Goal: Communication & Community: Answer question/provide support

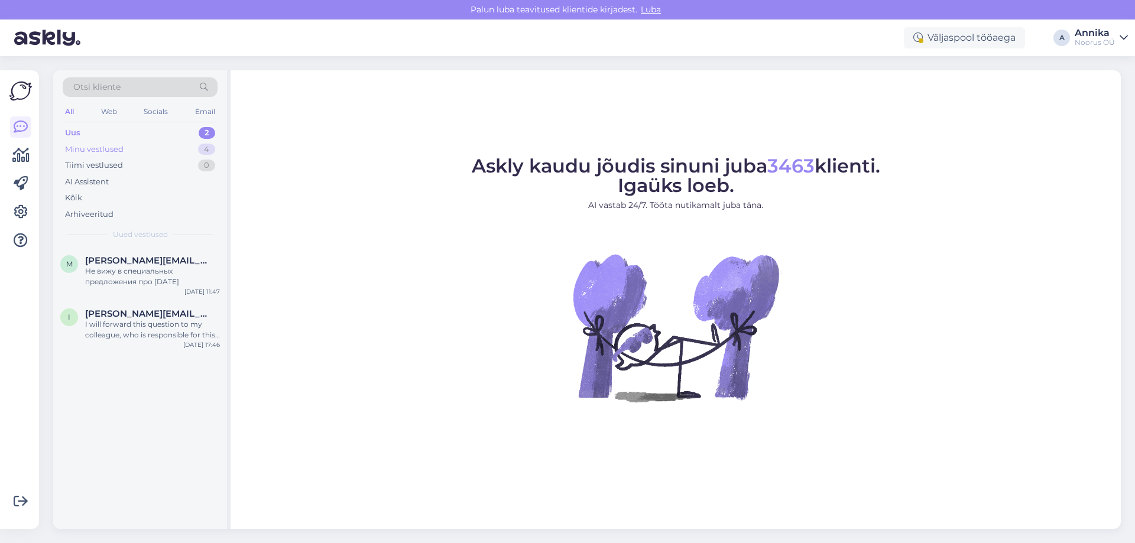
click at [134, 154] on div "Minu vestlused 4" at bounding box center [140, 149] width 155 height 17
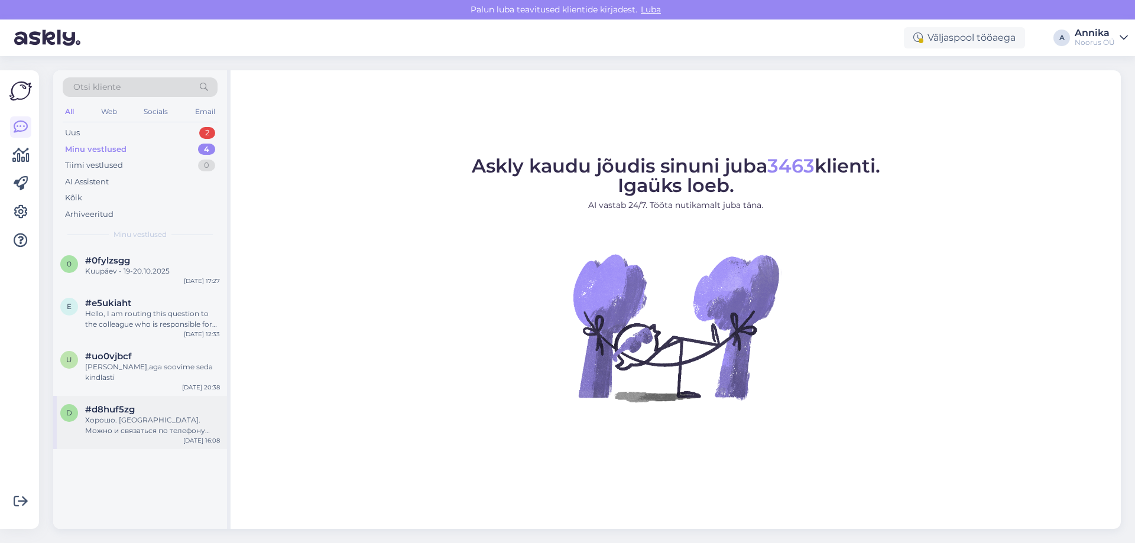
click at [116, 415] on div "Хорошо. [GEOGRAPHIC_DATA]. Можно и связаться по телефону 58192473" at bounding box center [152, 425] width 135 height 21
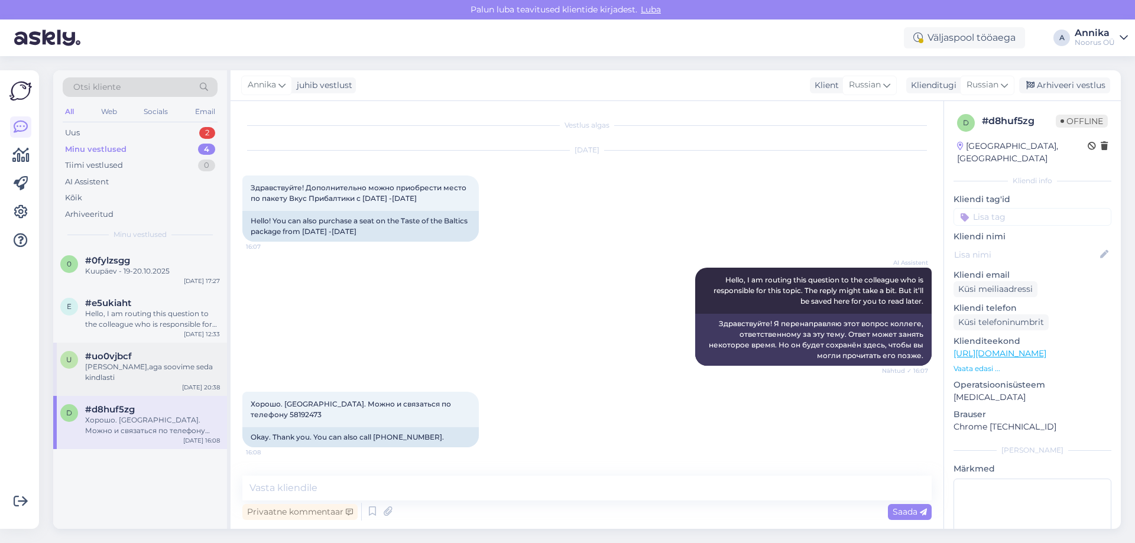
click at [125, 368] on div "[PERSON_NAME],aga soovime seda kindlasti" at bounding box center [152, 372] width 135 height 21
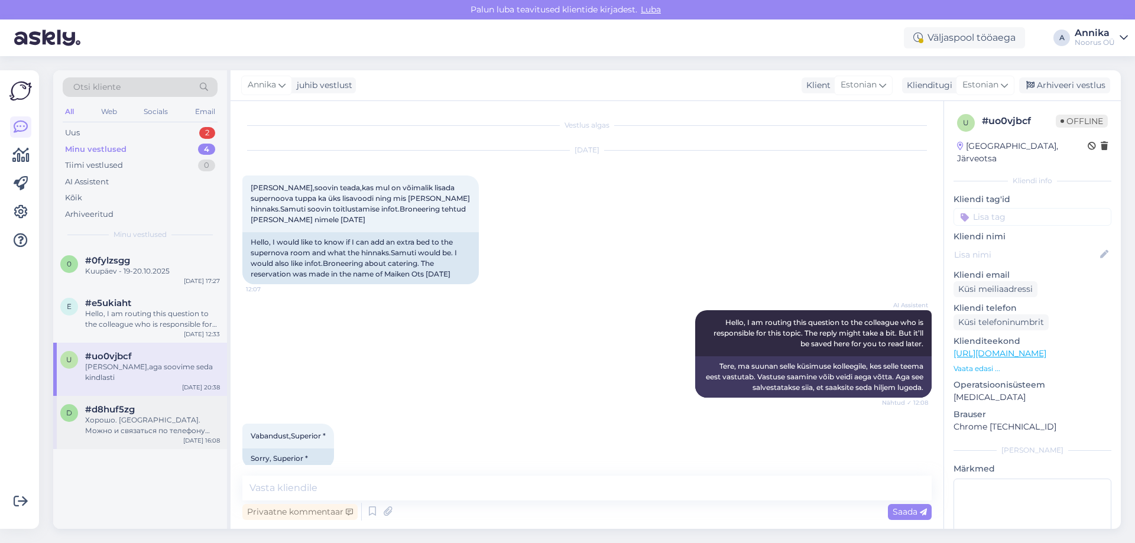
scroll to position [812, 0]
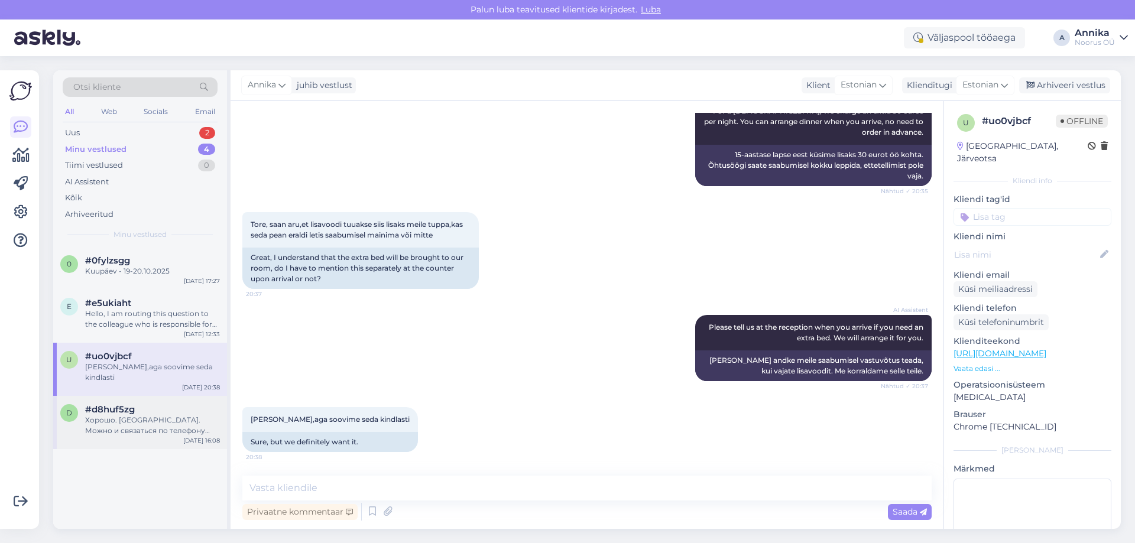
click at [141, 415] on div "Хорошо. [GEOGRAPHIC_DATA]. Можно и связаться по телефону 58192473" at bounding box center [152, 425] width 135 height 21
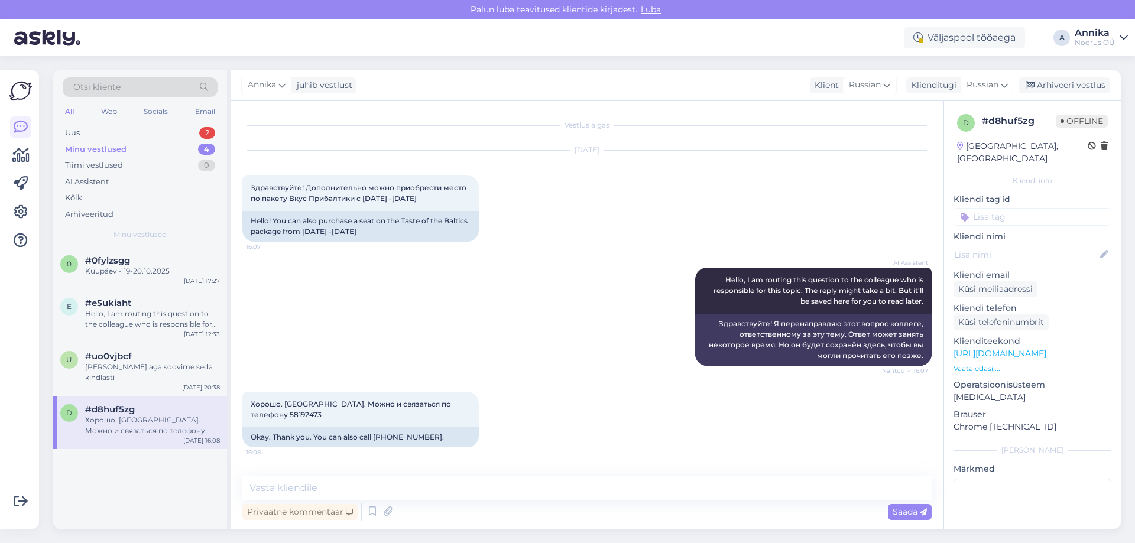
scroll to position [0, 0]
click at [1051, 76] on div "[PERSON_NAME] vestlust Klient [DEMOGRAPHIC_DATA] Klienditugi [DEMOGRAPHIC_DATA]…" at bounding box center [676, 85] width 890 height 31
drag, startPoint x: 1070, startPoint y: 85, endPoint x: 1050, endPoint y: 96, distance: 23.0
click at [1066, 87] on div "Arhiveeri vestlus" at bounding box center [1064, 85] width 91 height 16
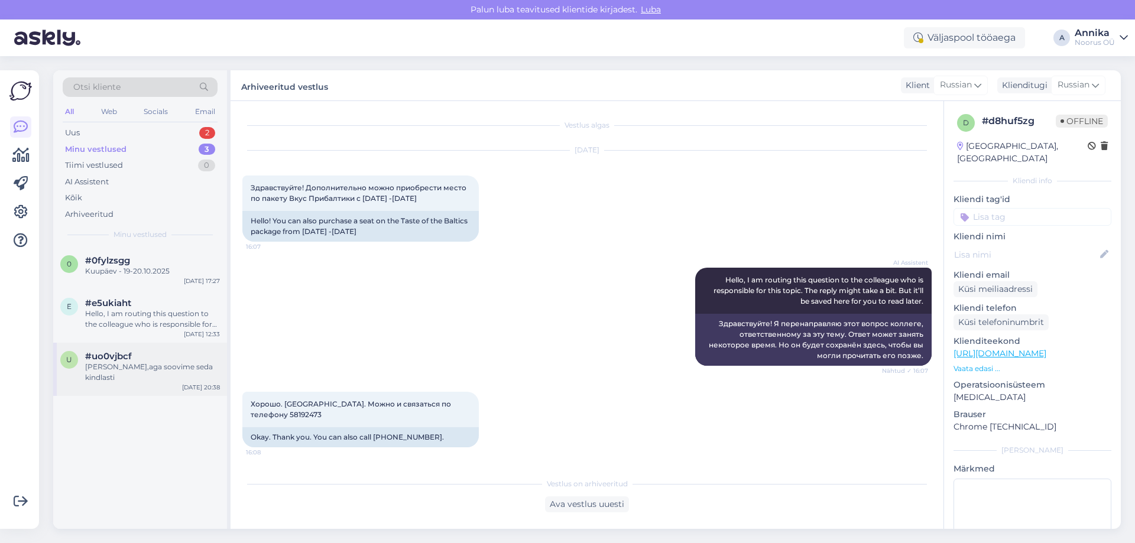
click at [80, 358] on div "u #uo0vjbcf Selge,aga soovime seda kindlasti" at bounding box center [140, 367] width 160 height 32
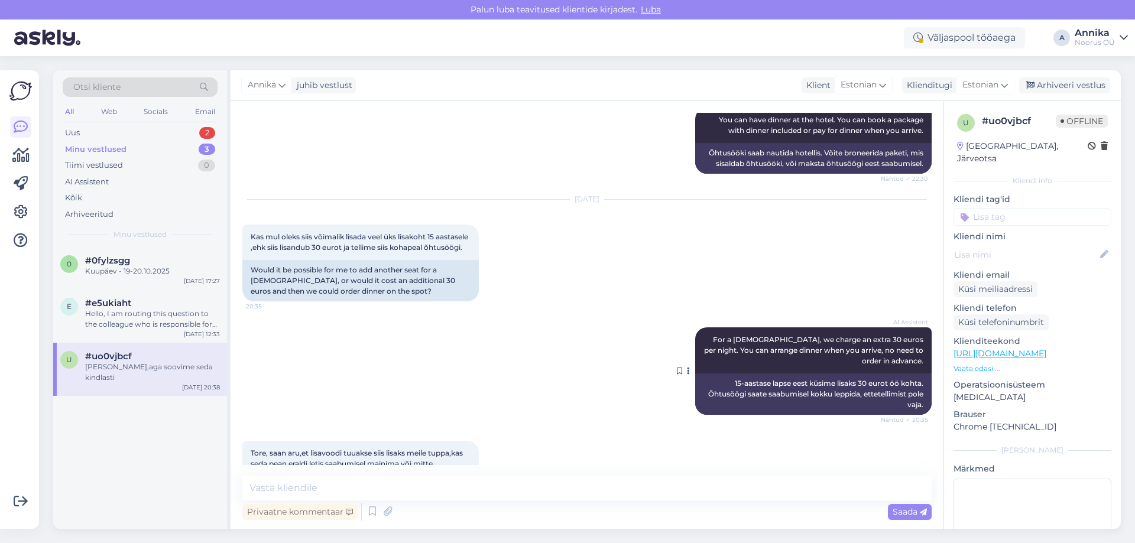
scroll to position [398, 0]
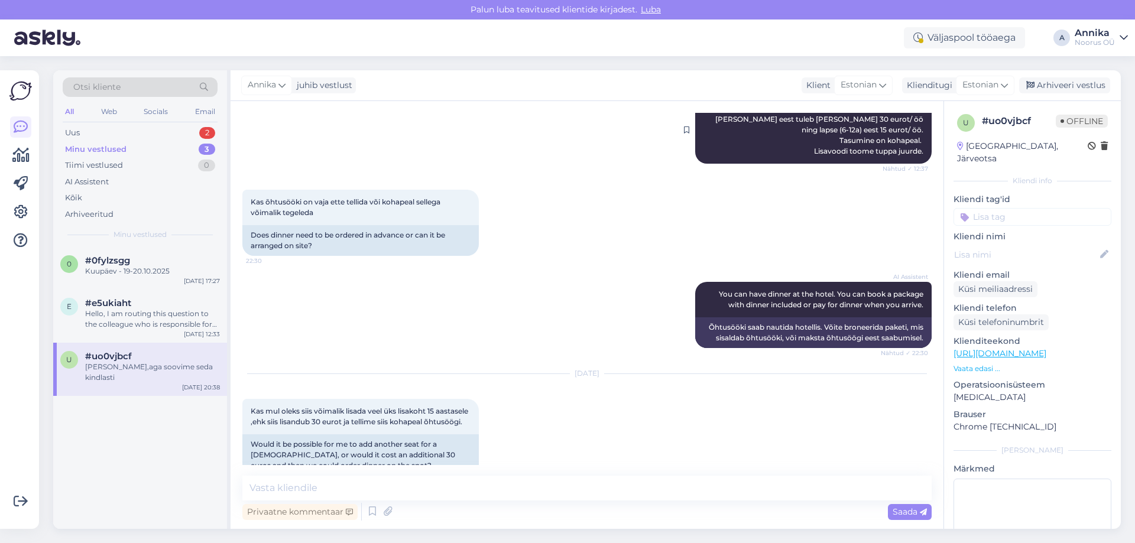
drag, startPoint x: 1038, startPoint y: 88, endPoint x: 735, endPoint y: 151, distance: 309.6
click at [1032, 93] on div "Arhiveeri vestlus" at bounding box center [1064, 85] width 91 height 16
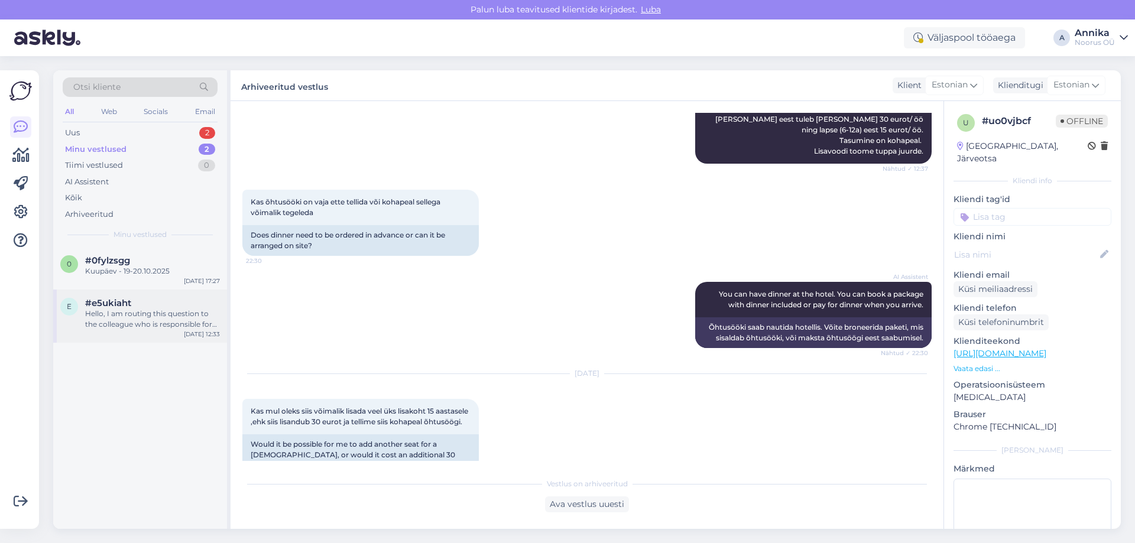
drag, startPoint x: 139, startPoint y: 320, endPoint x: 168, endPoint y: 301, distance: 35.1
click at [139, 319] on div "Hello, I am routing this question to the colleague who is responsible for this …" at bounding box center [152, 319] width 135 height 21
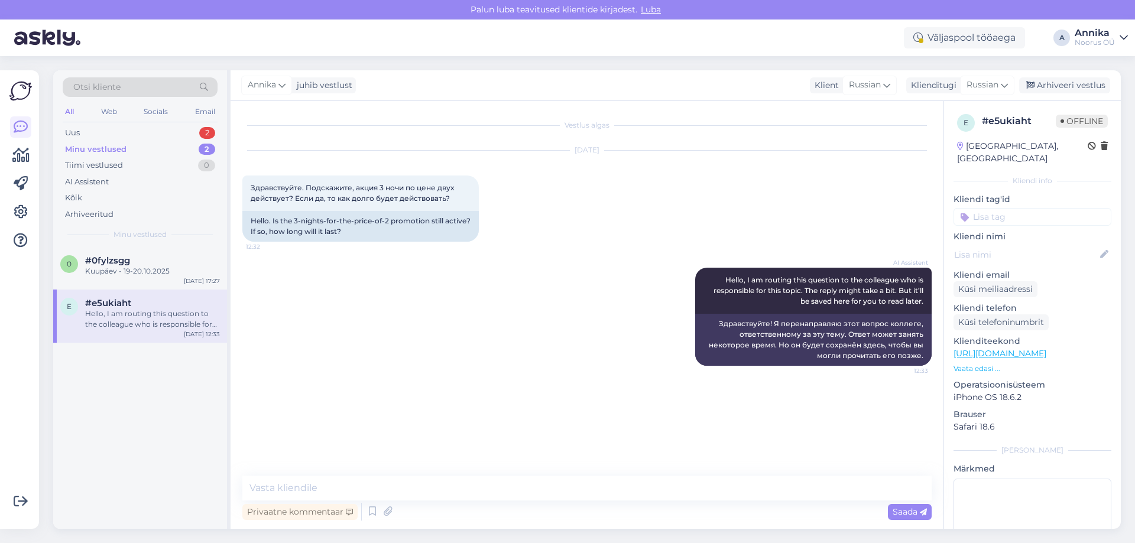
scroll to position [0, 0]
click at [1059, 93] on div "Arhiveeri vestlus" at bounding box center [1064, 85] width 91 height 16
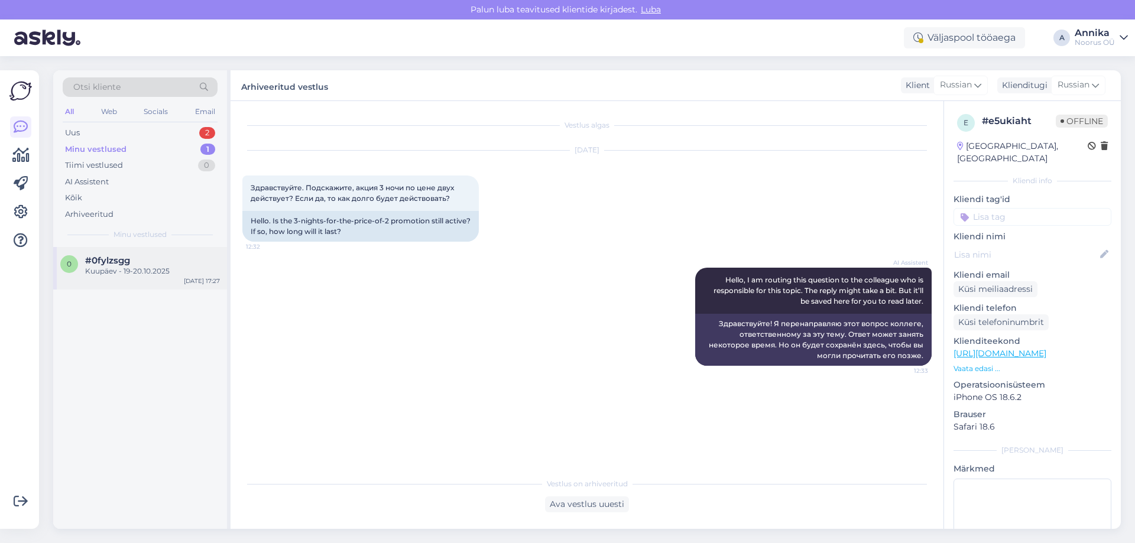
click at [135, 266] on div "Kuupäev - 19-20.10.2025" at bounding box center [152, 271] width 135 height 11
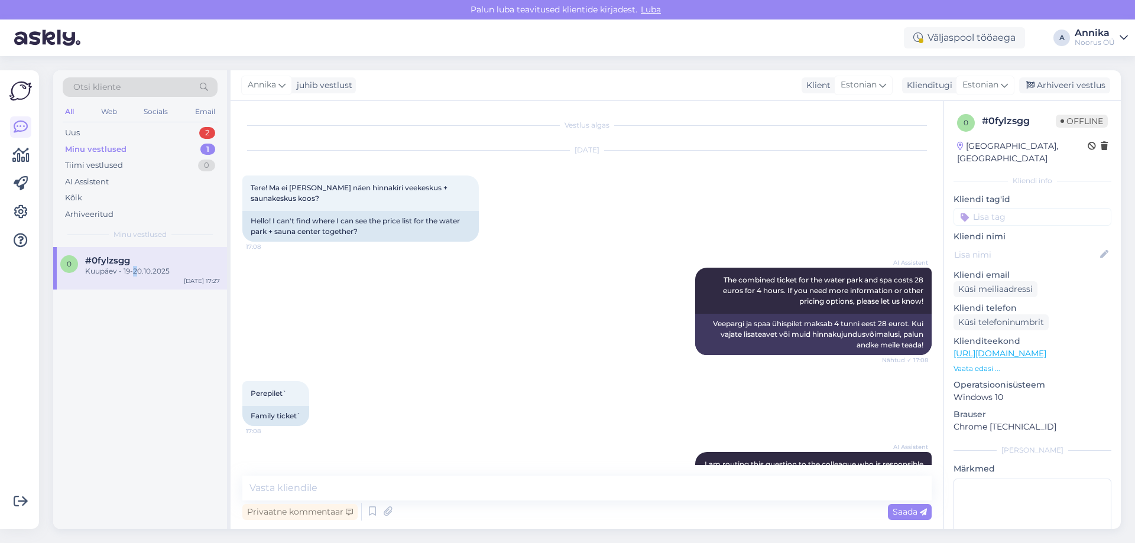
scroll to position [357, 0]
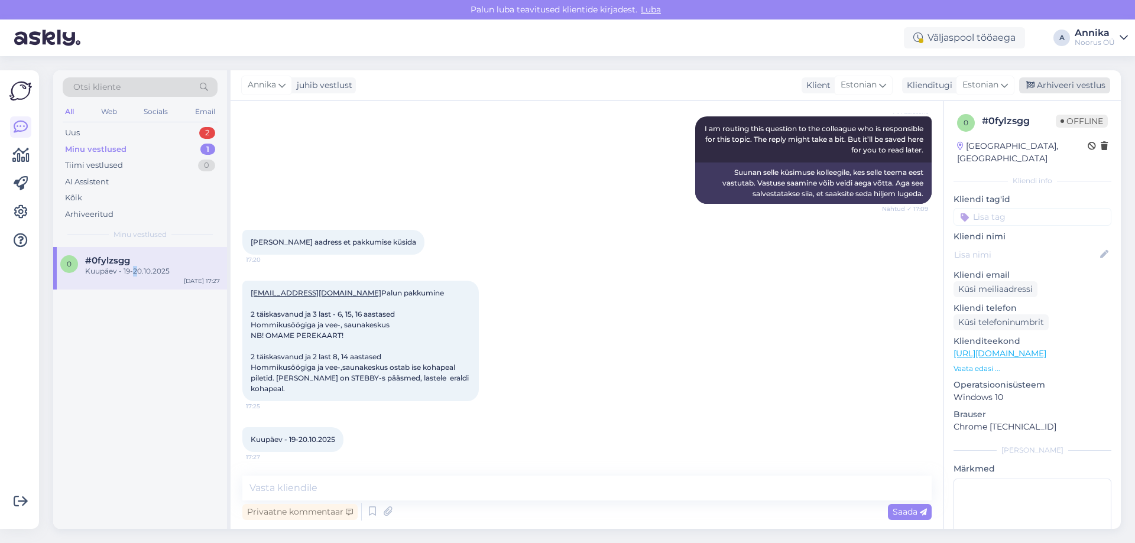
click at [1043, 82] on div "Arhiveeri vestlus" at bounding box center [1064, 85] width 91 height 16
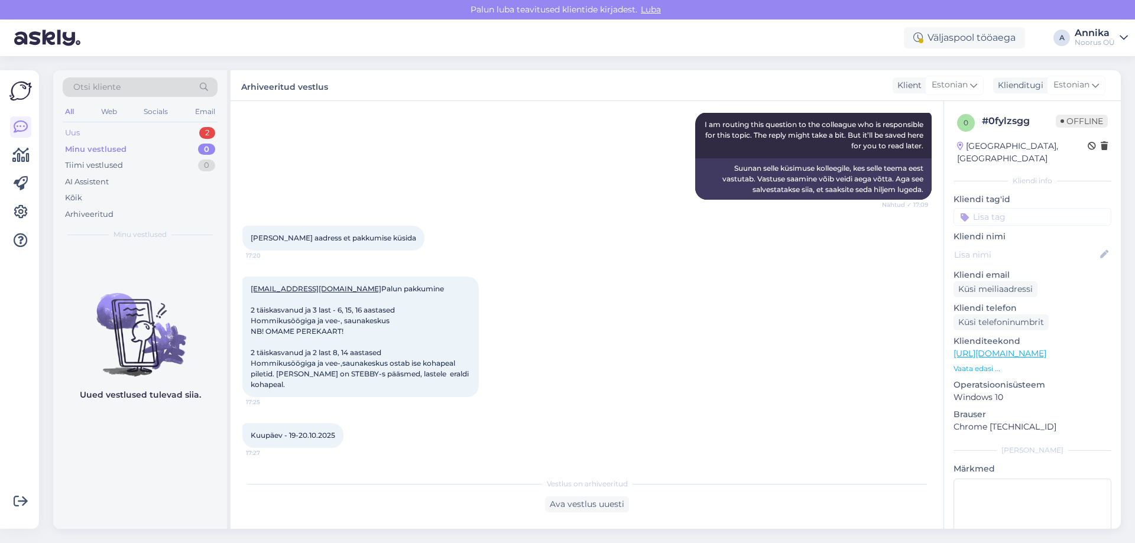
click at [154, 135] on div "Uus 2" at bounding box center [140, 133] width 155 height 17
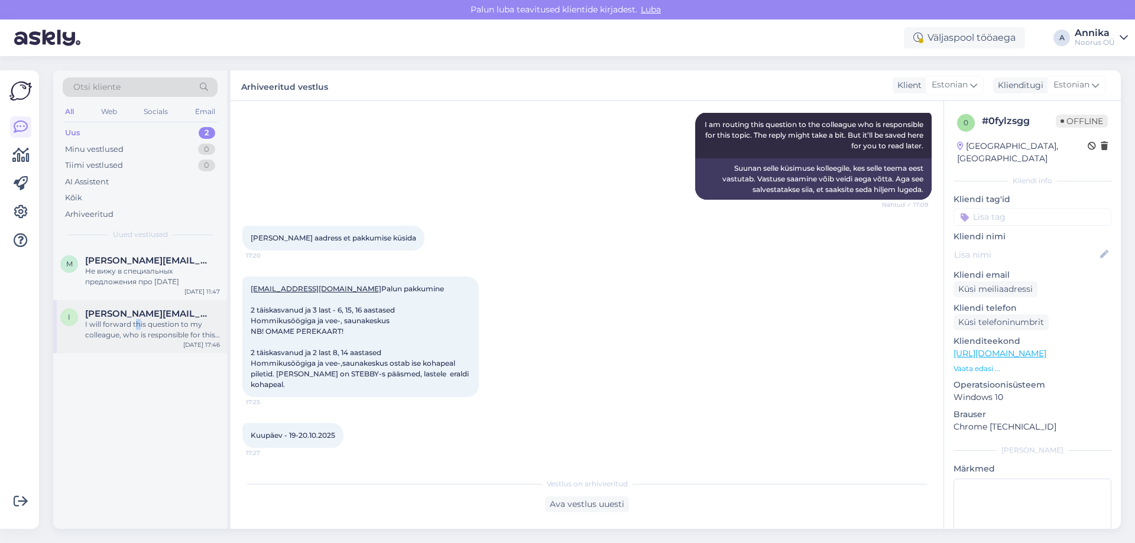
click at [139, 329] on div "I will forward this question to my colleague, who is responsible for this. The …" at bounding box center [152, 329] width 135 height 21
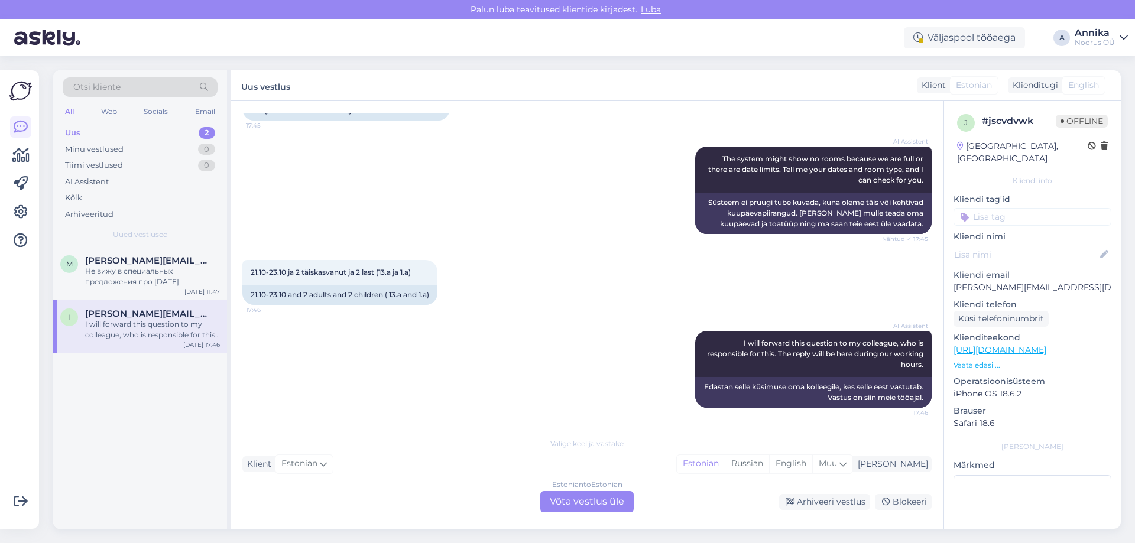
click at [595, 508] on div "Estonian to Estonian Võta vestlus üle" at bounding box center [586, 501] width 93 height 21
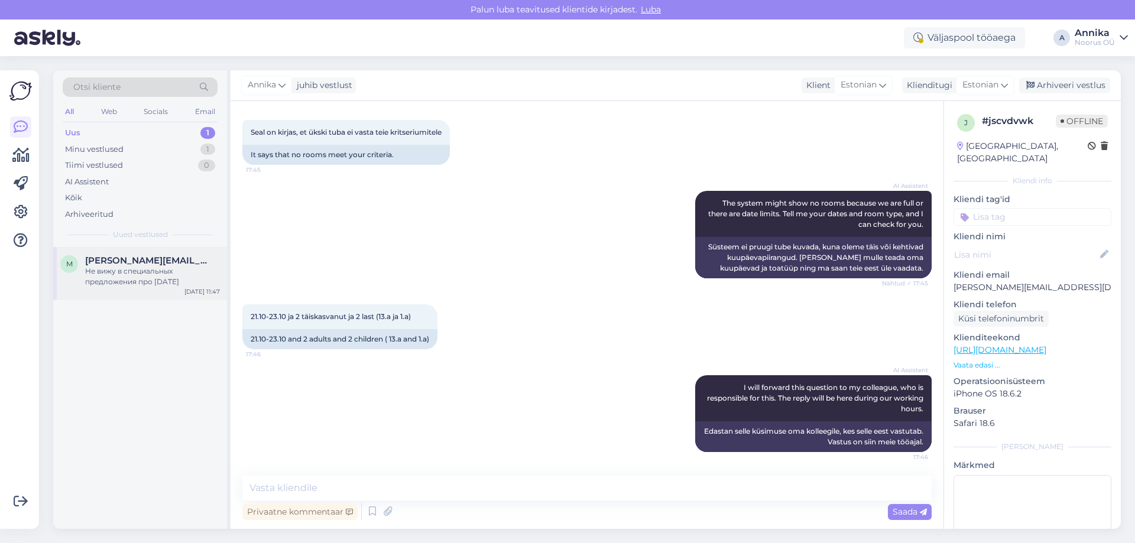
click at [170, 265] on span "[PERSON_NAME][EMAIL_ADDRESS][DOMAIN_NAME]" at bounding box center [146, 260] width 123 height 11
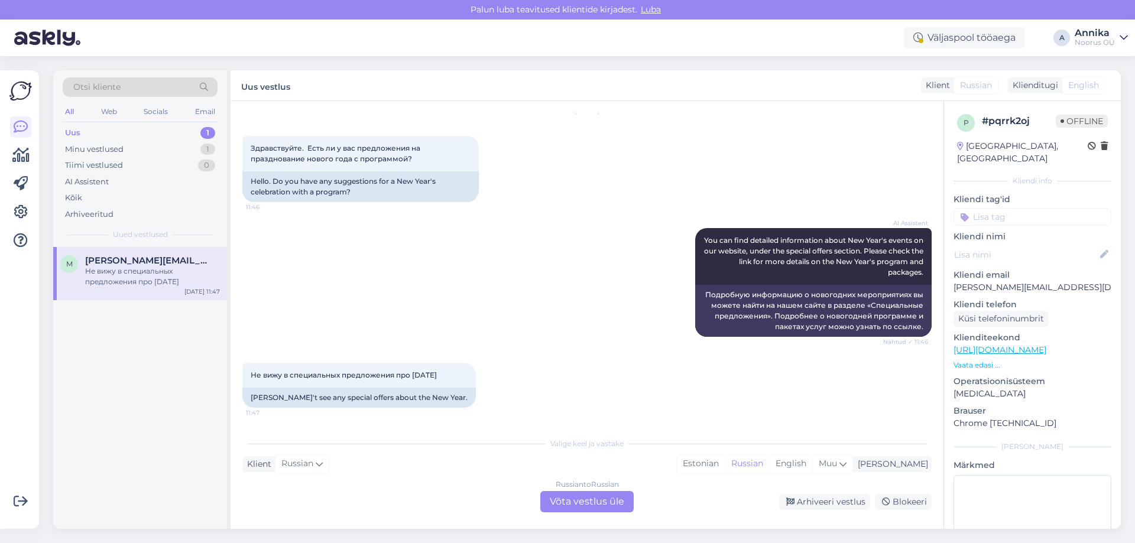
click at [603, 512] on div "Vestlus [PERSON_NAME][DATE] Здравствуйте. 10:55 Hello. AI Assistent Hello, how …" at bounding box center [587, 315] width 713 height 428
click at [596, 505] on div "Russian to Russian Võta vestlus üle" at bounding box center [586, 501] width 93 height 21
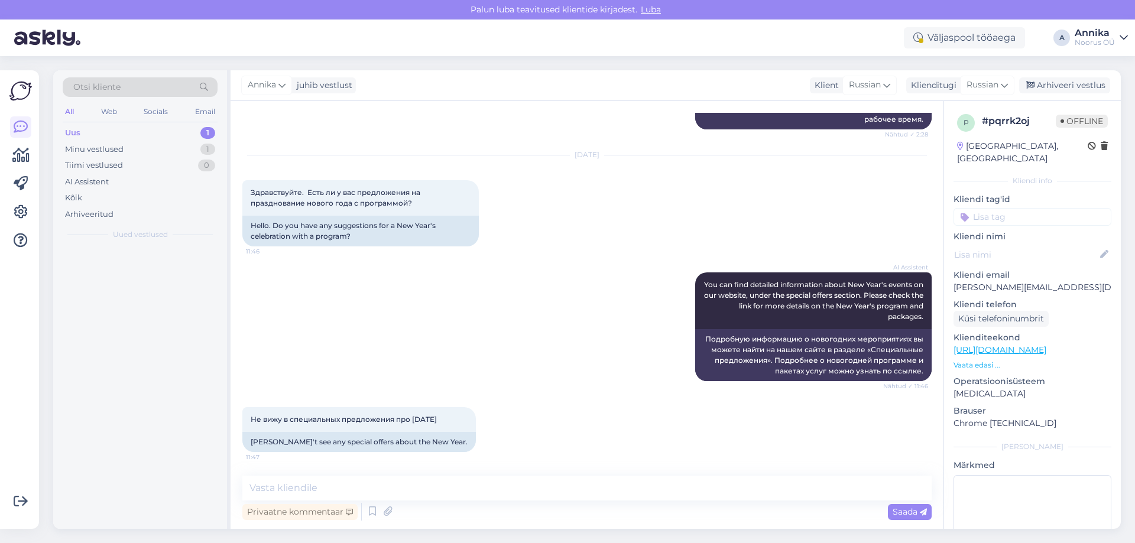
scroll to position [1596, 0]
click at [322, 486] on textarea at bounding box center [586, 488] width 689 height 25
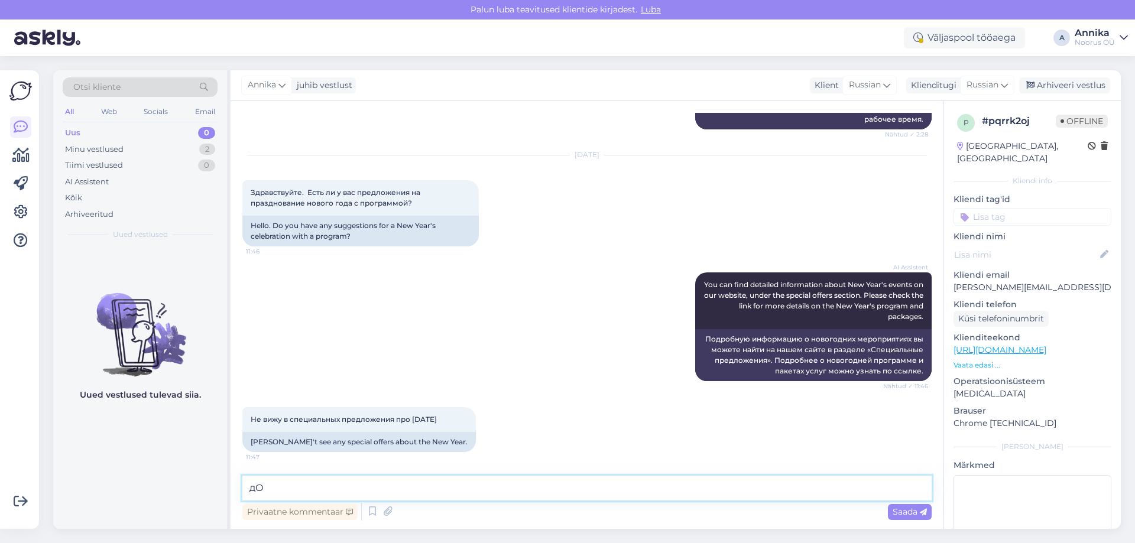
type textarea "д"
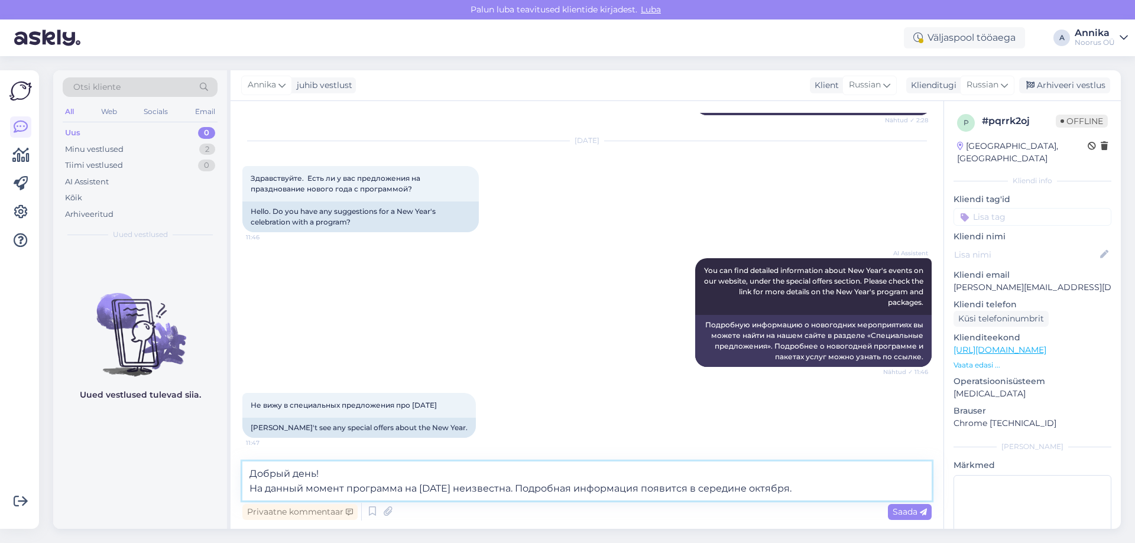
type textarea "Добрый день! На данный момент программа на [DATE] неизвестна. Подробная информа…"
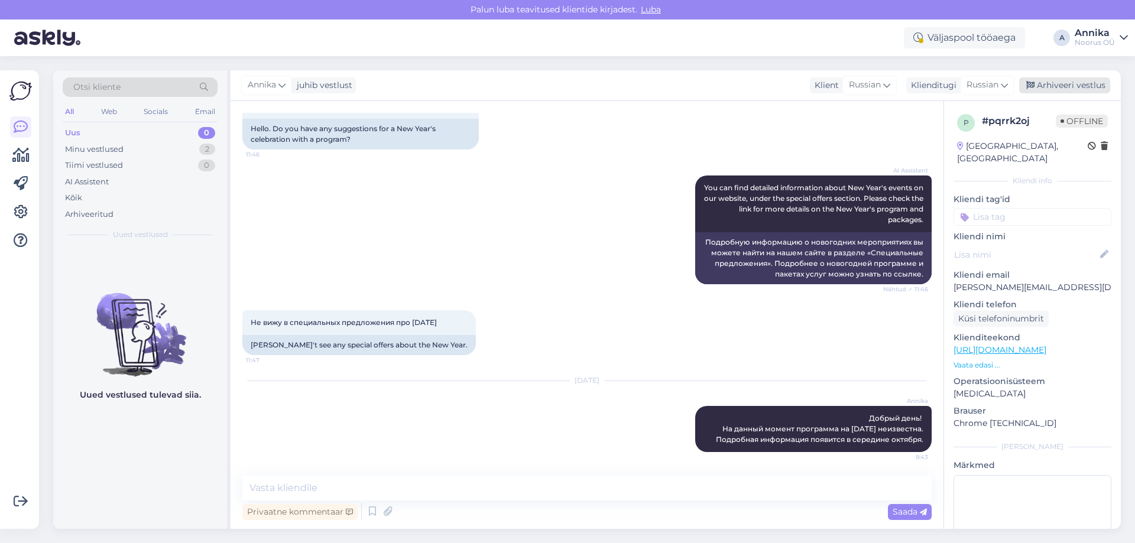
click at [1046, 81] on div "Arhiveeri vestlus" at bounding box center [1064, 85] width 91 height 16
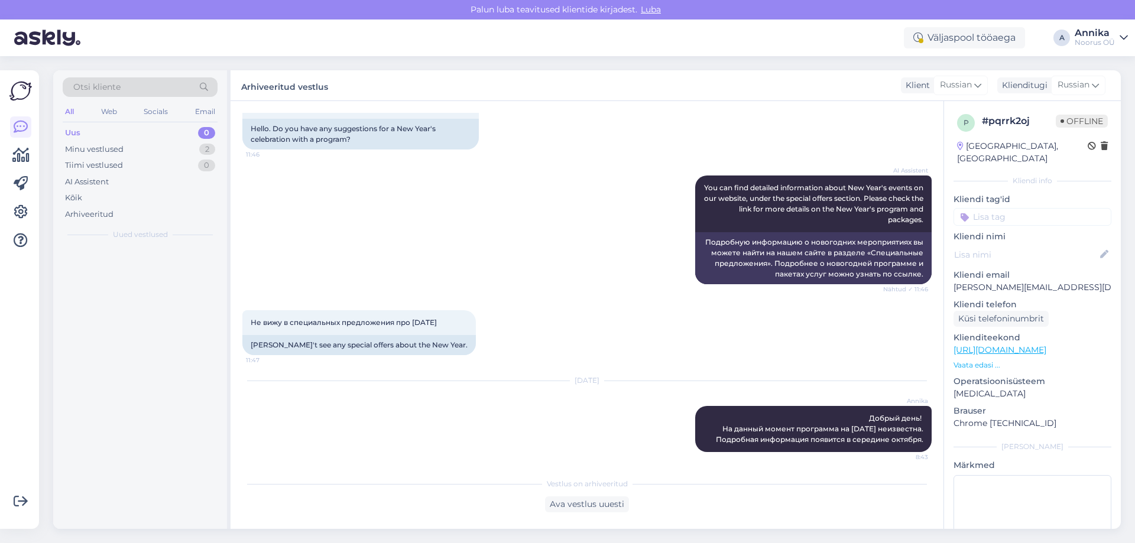
scroll to position [1697, 0]
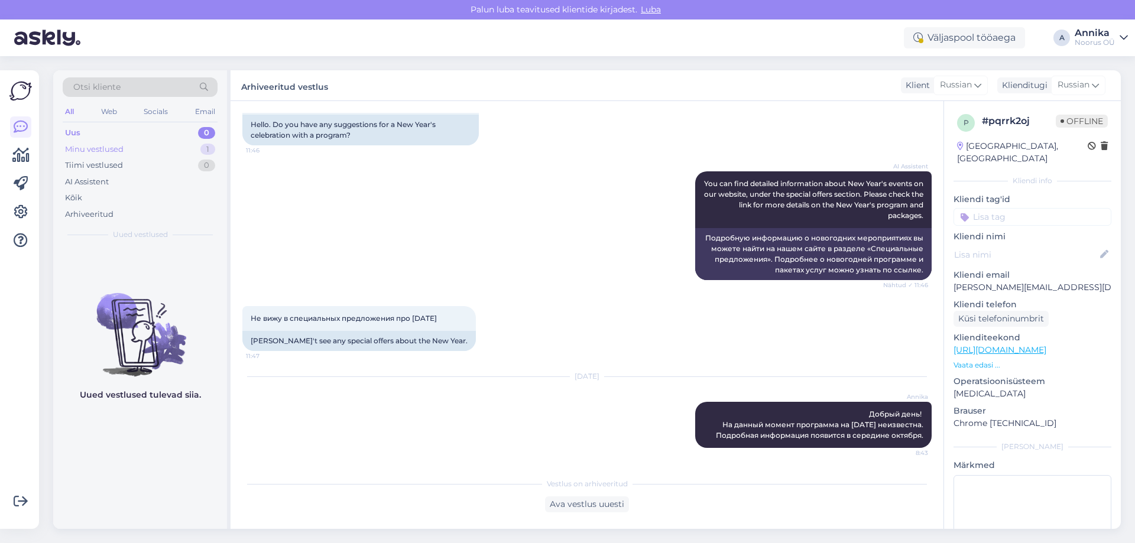
click at [154, 147] on div "Minu vestlused 1" at bounding box center [140, 149] width 155 height 17
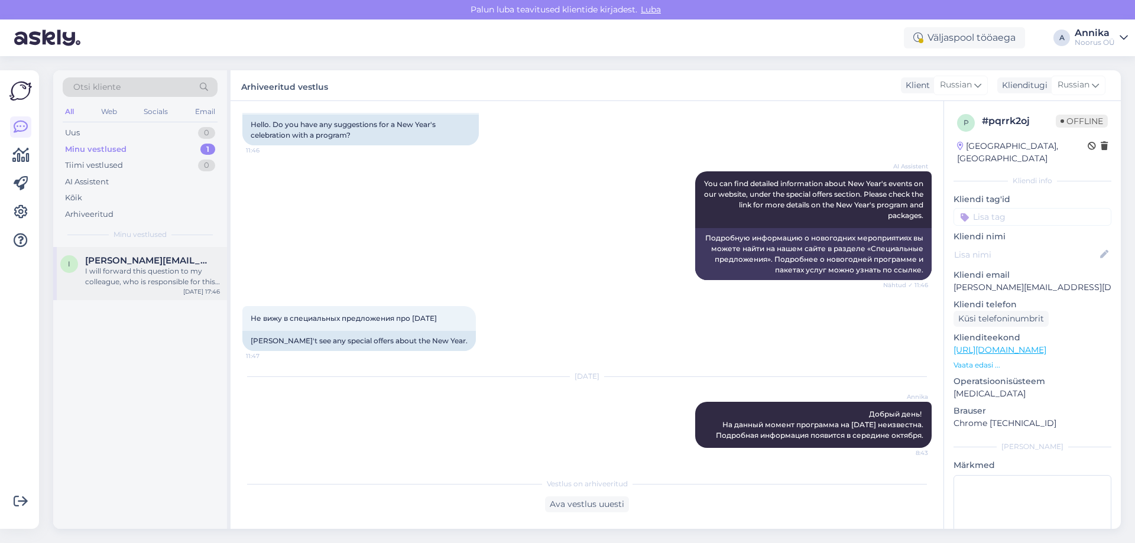
click at [126, 289] on div "i [EMAIL_ADDRESS][DOMAIN_NAME] I will forward this question to my colleague, wh…" at bounding box center [140, 273] width 174 height 53
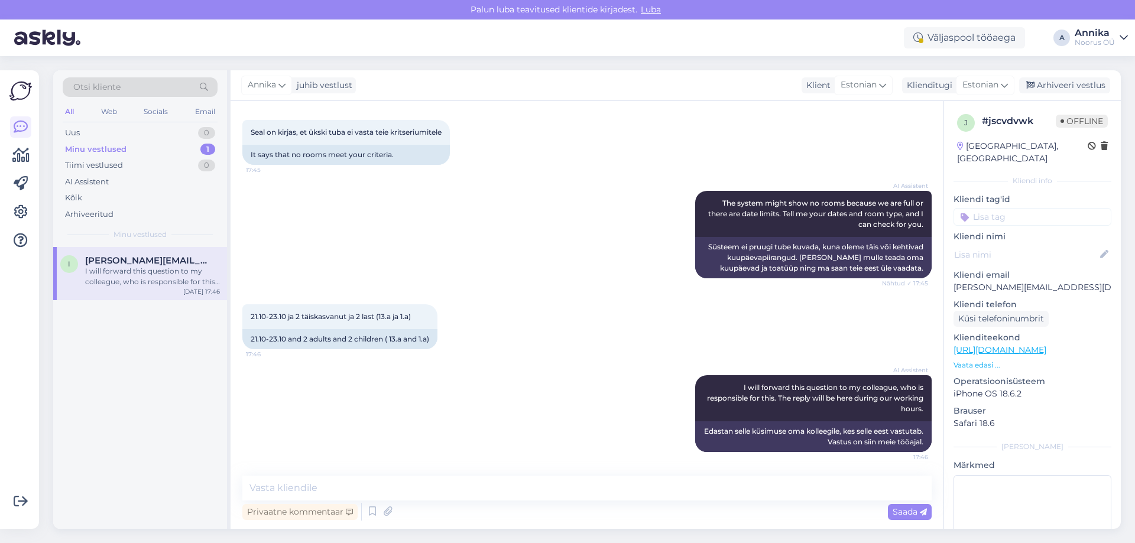
scroll to position [67, 0]
